Goal: Check status

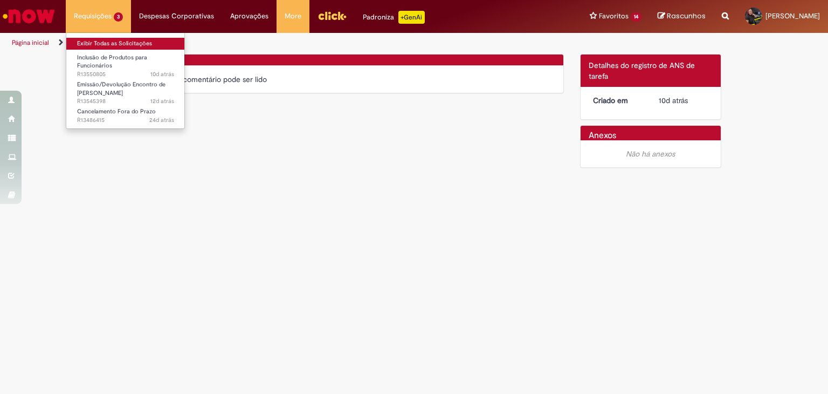
click at [81, 39] on link "Exibir Todas as Solicitações" at bounding box center [125, 44] width 119 height 12
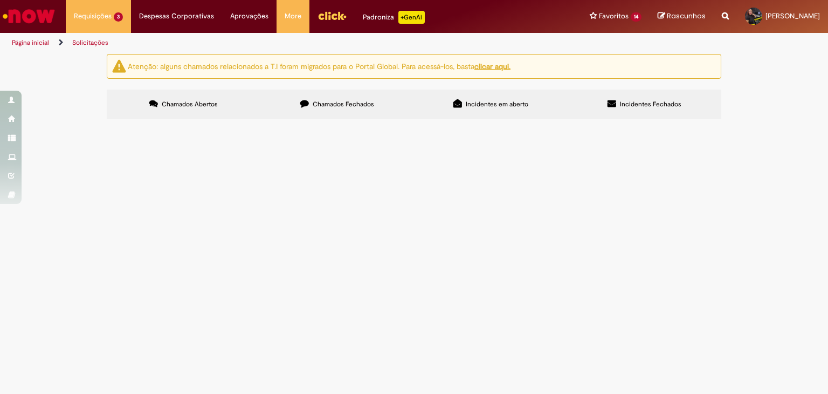
click at [0, 0] on span "Inclusão de Produtos para Funcionários" at bounding box center [0, 0] width 0 height 0
click at [0, 0] on span "Pendente Usuário" at bounding box center [0, 0] width 0 height 0
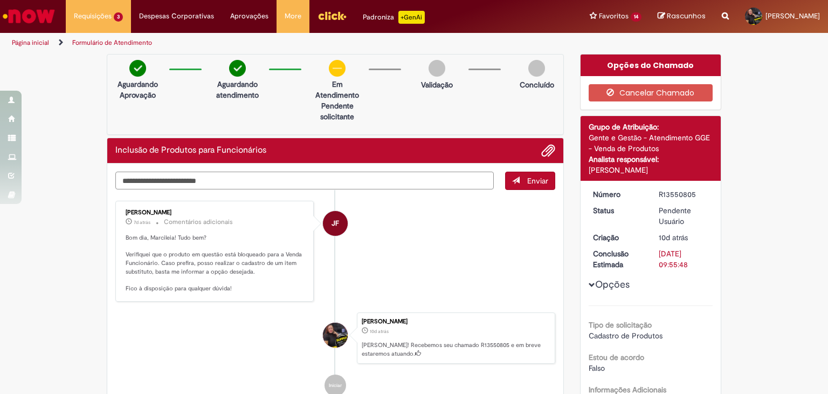
click at [149, 180] on textarea "Digite sua mensagem aqui..." at bounding box center [304, 180] width 378 height 18
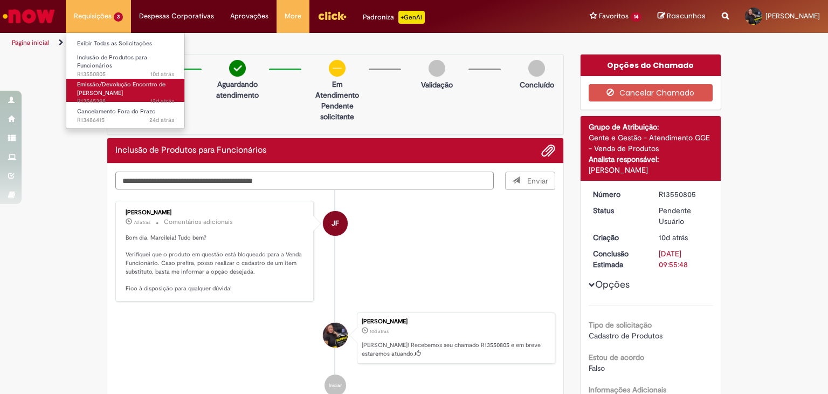
type textarea "**********"
click at [100, 85] on span "Emissão/Devolução Encontro de [PERSON_NAME]" at bounding box center [121, 88] width 88 height 17
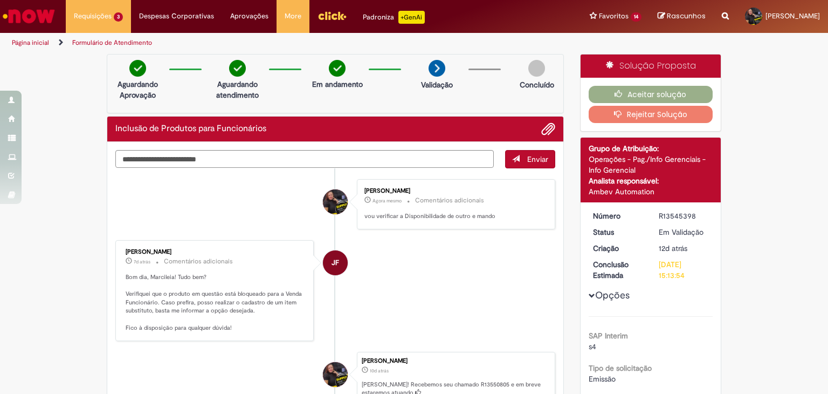
click at [480, 271] on li "JF [PERSON_NAME] 7d atrás 7 dias atrás Comentários adicionais Bom dia, Marcilei…" at bounding box center [335, 290] width 440 height 101
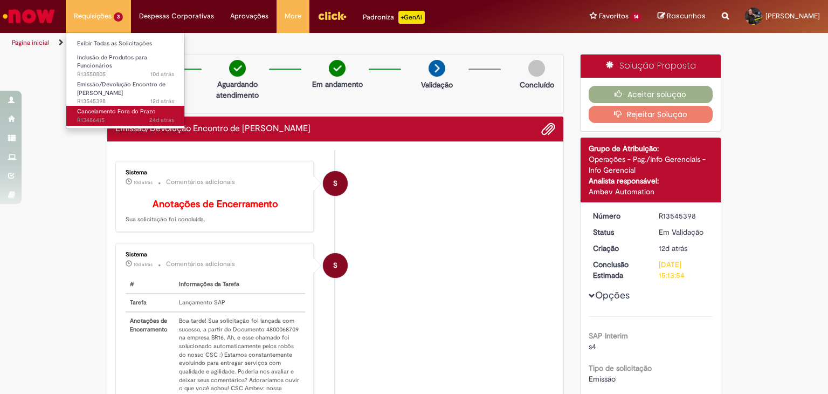
click at [99, 114] on span "Cancelamento Fora do Prazo" at bounding box center [116, 111] width 79 height 8
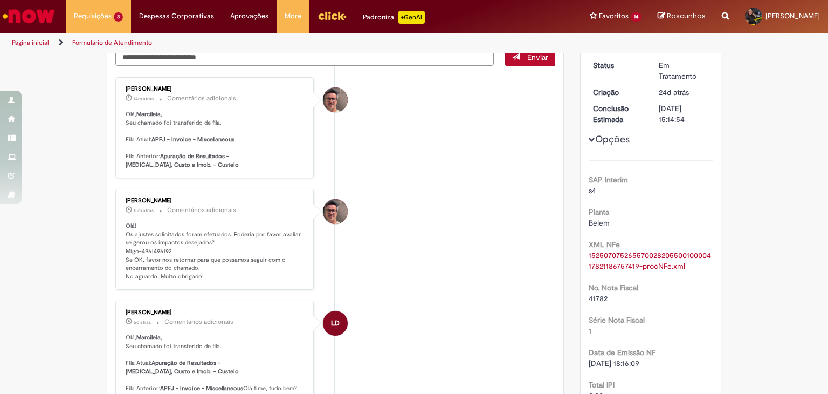
scroll to position [108, 0]
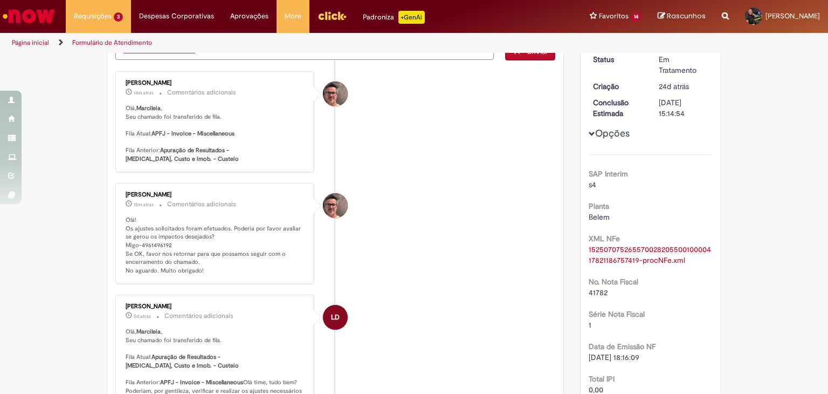
click at [149, 244] on p "Olá! Os ajustes solicitados foram efetuados. Poderia por favor avaliar se gerou…" at bounding box center [216, 245] width 180 height 59
copy p "4961496192"
click at [405, 228] on li "[PERSON_NAME] 34m atrás 34 minutos atrás Comentários adicionais Olá! Os ajustes…" at bounding box center [335, 233] width 440 height 101
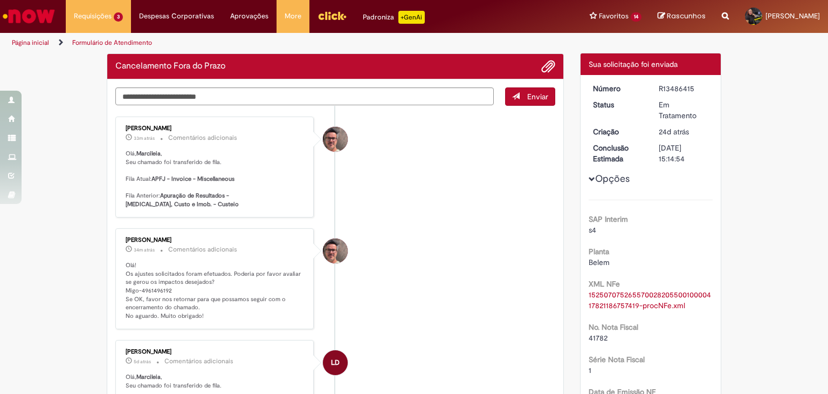
scroll to position [0, 0]
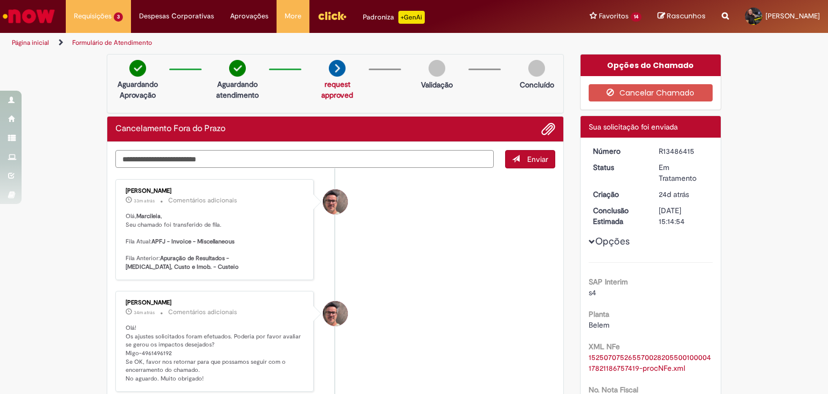
click at [171, 163] on textarea "Digite sua mensagem aqui..." at bounding box center [304, 159] width 378 height 18
type textarea "**"
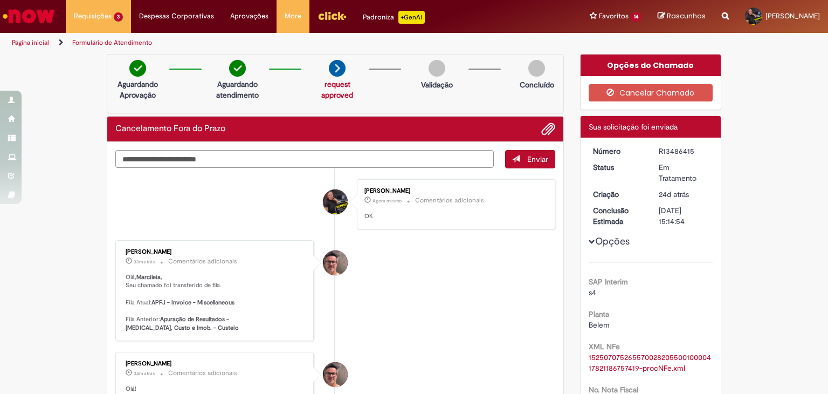
click at [423, 290] on li "[PERSON_NAME] 33m atrás 33 minutos atrás Comentários adicionais Olá, Marcileia …" at bounding box center [335, 290] width 440 height 101
drag, startPoint x: 385, startPoint y: 292, endPoint x: 409, endPoint y: 281, distance: 25.8
click at [388, 292] on li "[PERSON_NAME] 39m atrás 39 minutos atrás Comentários adicionais Olá, Marcileia …" at bounding box center [335, 290] width 440 height 101
